Goal: Task Accomplishment & Management: Manage account settings

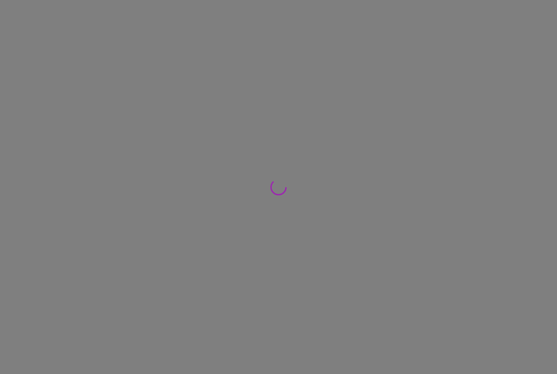
click at [41, 0] on div "Pregunta a Parrot AI Reportes Menú Facturación Inventarios Ayuda Recomienda Par…" at bounding box center [278, 0] width 557 height 0
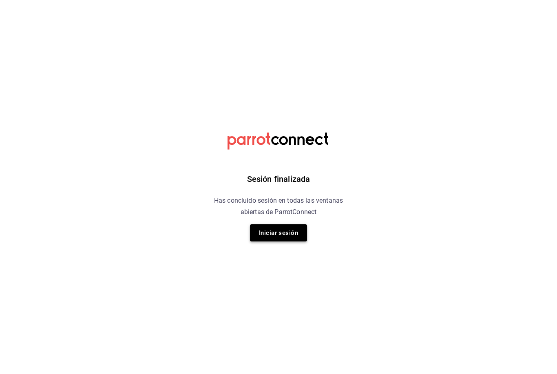
click at [285, 234] on button "Iniciar sesión" at bounding box center [278, 232] width 57 height 17
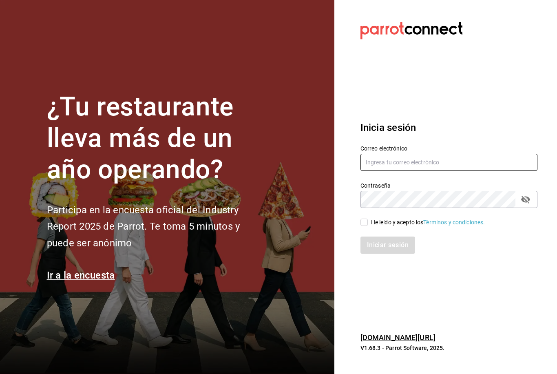
click at [400, 171] on input "text" at bounding box center [449, 162] width 177 height 17
type input "[EMAIL_ADDRESS][DOMAIN_NAME]"
click at [364, 226] on input "He leído y acepto los Términos y condiciones." at bounding box center [364, 222] width 7 height 7
checkbox input "true"
click at [374, 249] on div "Iniciar sesión" at bounding box center [444, 240] width 187 height 27
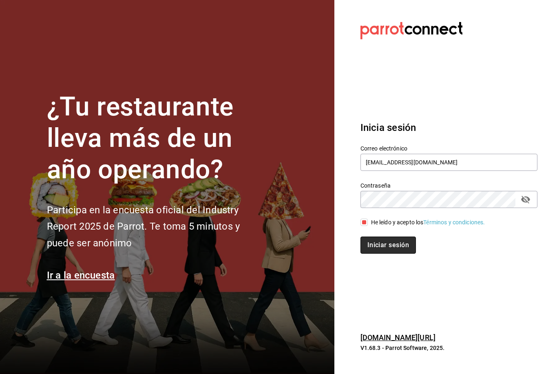
click at [374, 253] on button "Iniciar sesión" at bounding box center [389, 245] width 56 height 17
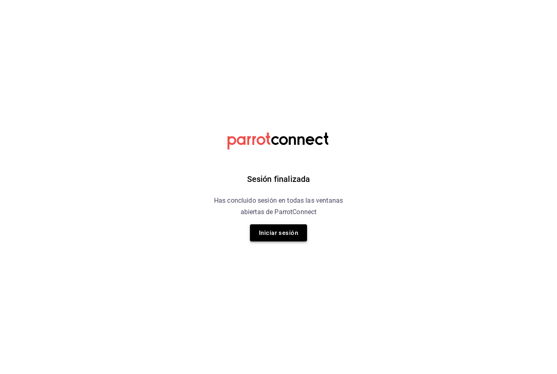
click at [280, 235] on button "Iniciar sesión" at bounding box center [278, 232] width 57 height 17
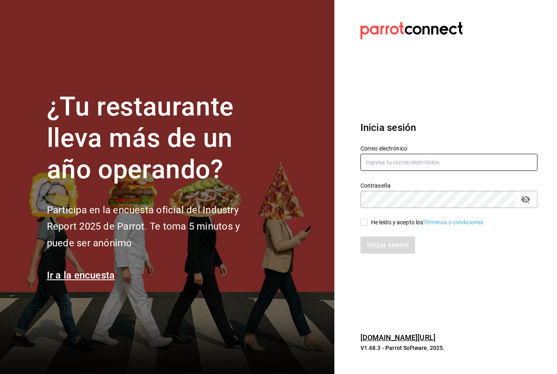
click at [393, 171] on input "text" at bounding box center [449, 162] width 177 height 17
type input "[EMAIL_ADDRESS][DOMAIN_NAME]"
click at [364, 227] on label "He leído y acepto los Términos y condiciones." at bounding box center [423, 222] width 125 height 9
click at [364, 226] on input "He leído y acepto los Términos y condiciones." at bounding box center [364, 222] width 7 height 7
checkbox input "true"
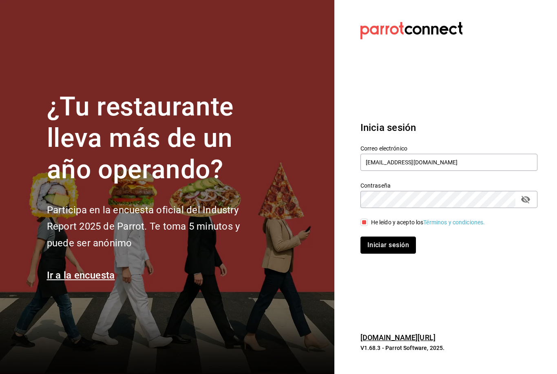
click at [398, 254] on button "Iniciar sesión" at bounding box center [389, 245] width 56 height 17
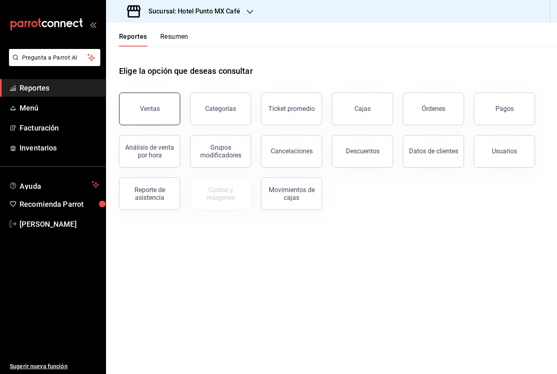
click at [150, 117] on button "Ventas" at bounding box center [149, 109] width 61 height 33
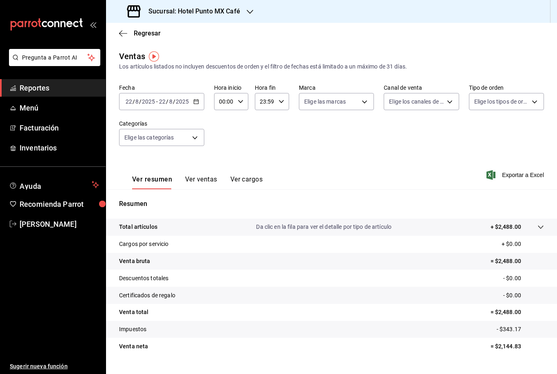
click at [244, 4] on div "Sucursal: Hotel Punto MX Café" at bounding box center [185, 11] width 144 height 23
click at [120, 54] on span "Hotel Punto Mx" at bounding box center [133, 53] width 40 height 9
